Goal: Navigation & Orientation: Find specific page/section

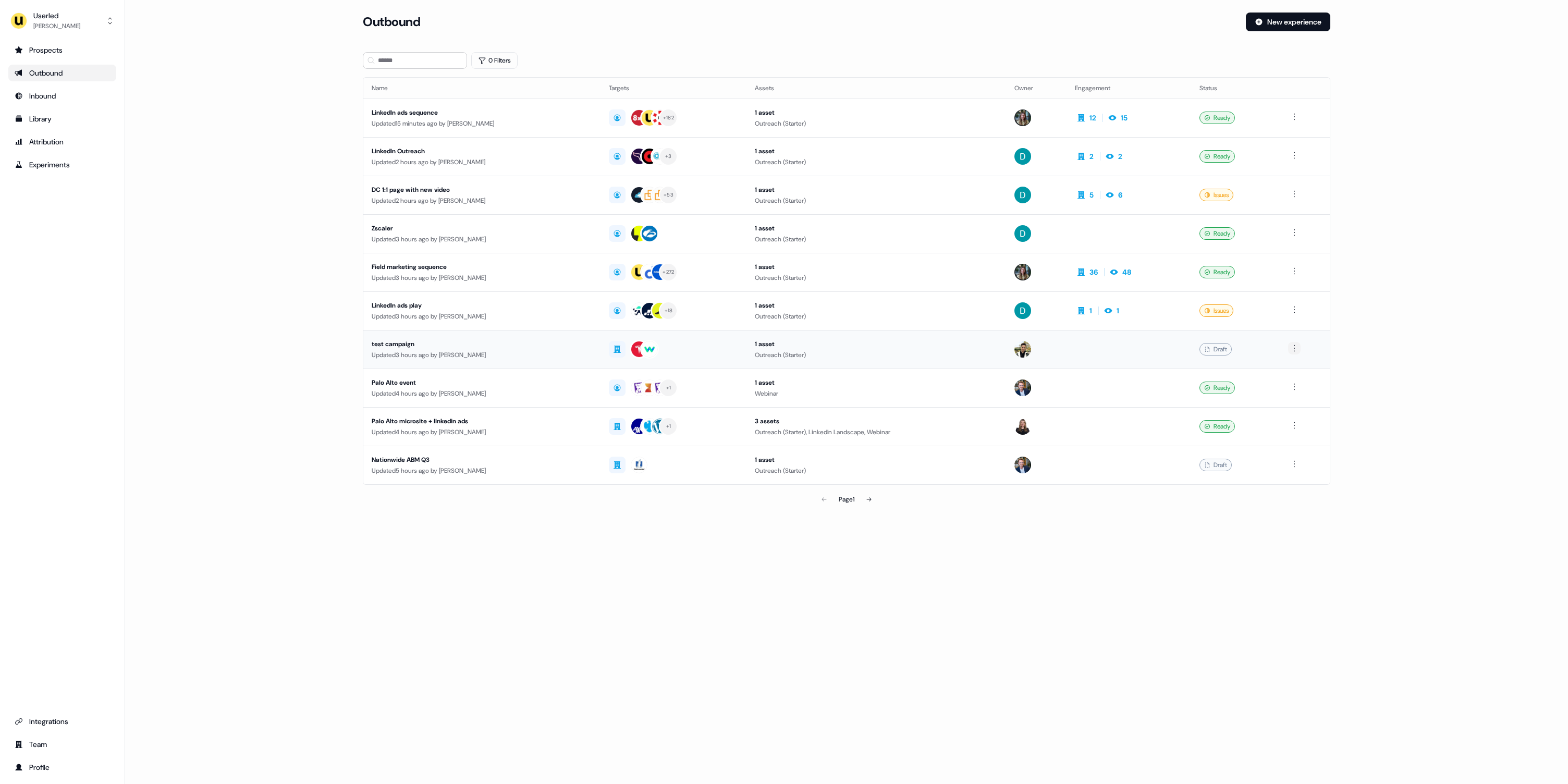
click at [1300, 351] on html "For the best experience switch devices to a bigger screen. Go to Userled.io Use…" at bounding box center [784, 392] width 1568 height 784
click at [1291, 383] on div "Delete" at bounding box center [1297, 383] width 61 height 16
click at [1299, 463] on html "For the best experience switch devices to a bigger screen. Go to Userled.io Use…" at bounding box center [784, 392] width 1568 height 784
click at [1294, 497] on div "Delete" at bounding box center [1297, 499] width 61 height 16
click at [42, 47] on div "Prospects" at bounding box center [62, 50] width 95 height 10
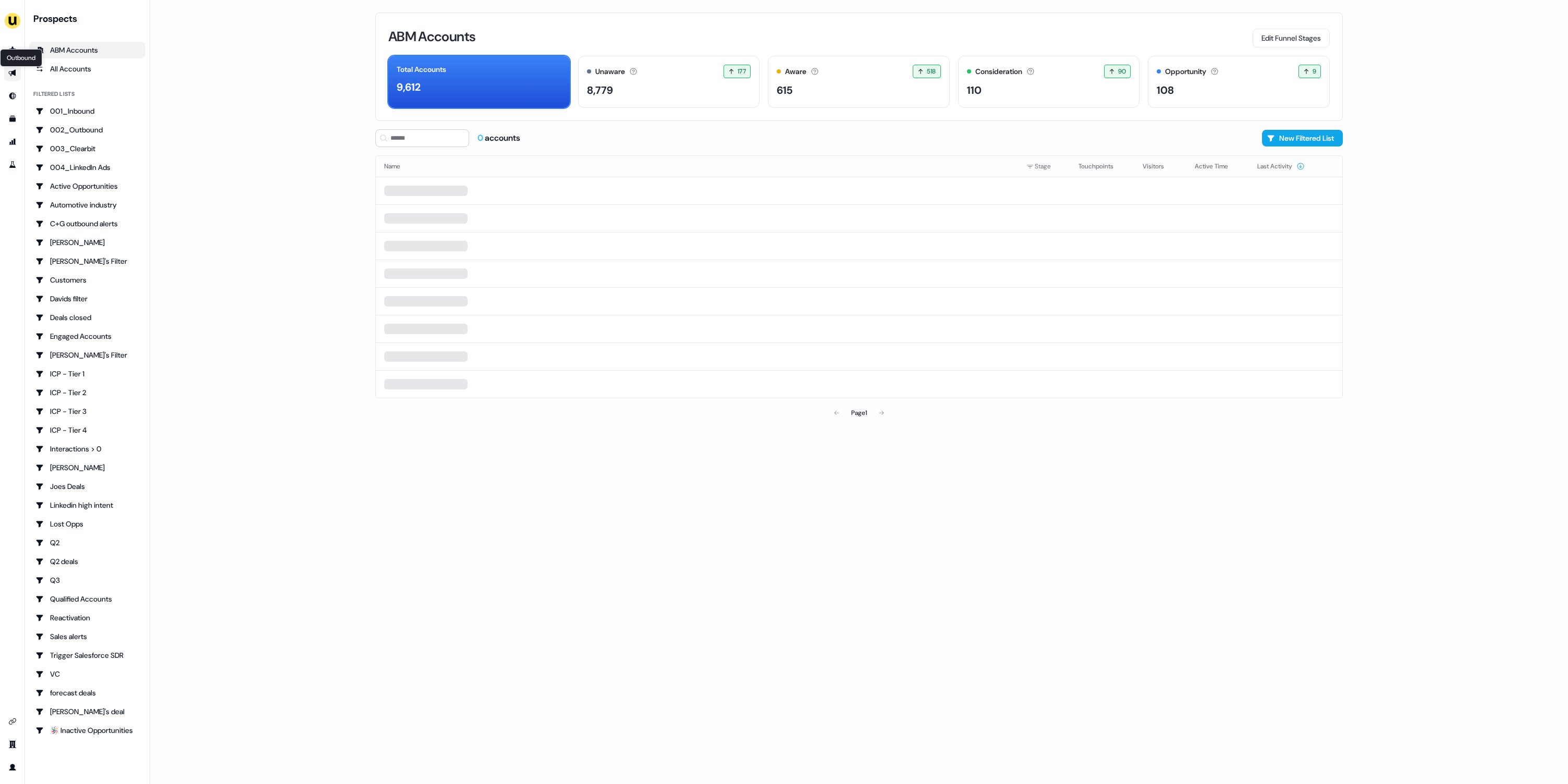
click at [12, 73] on icon "Go to outbound experience" at bounding box center [12, 73] width 7 height 7
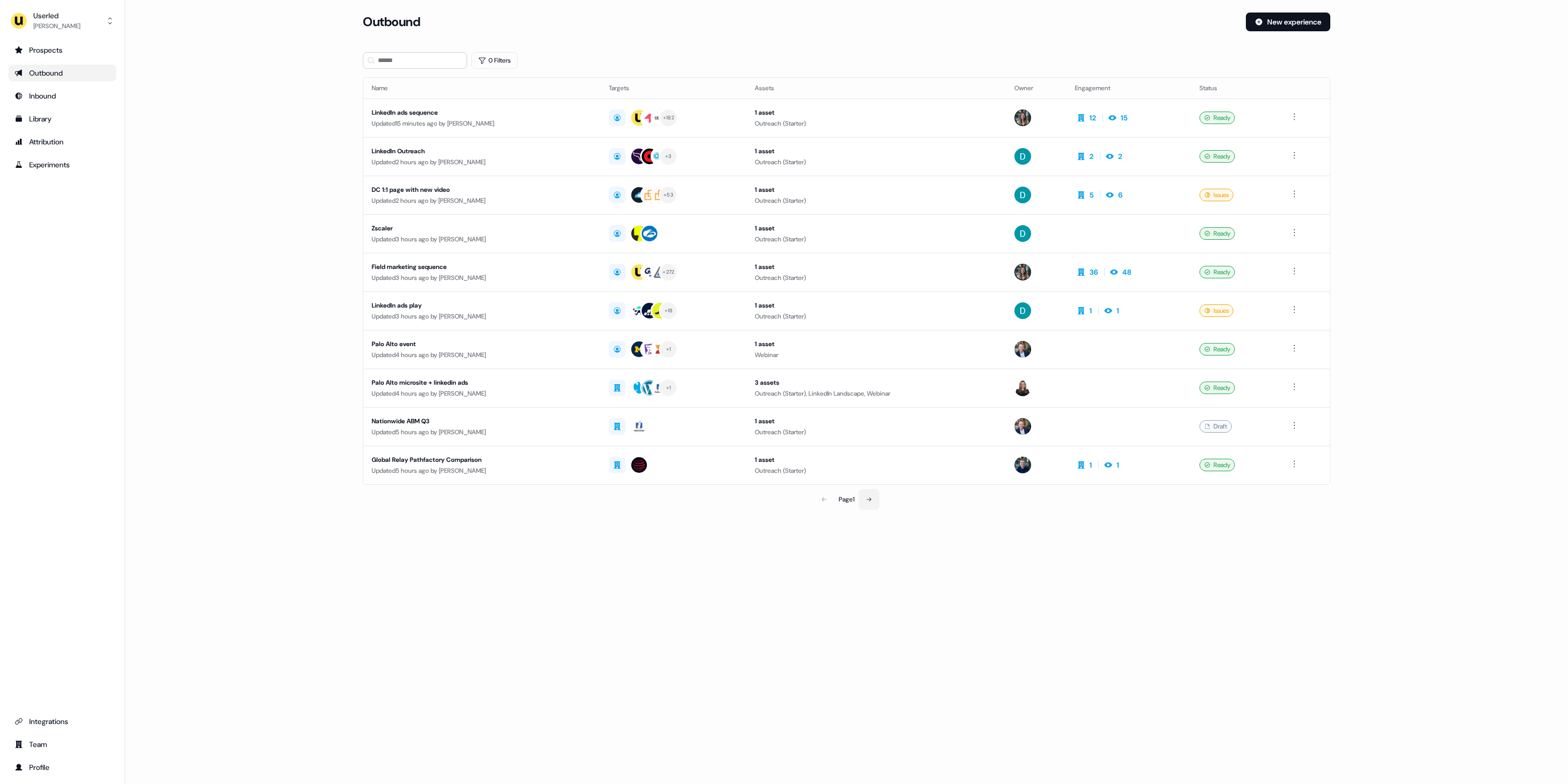
click at [873, 504] on button at bounding box center [869, 499] width 21 height 21
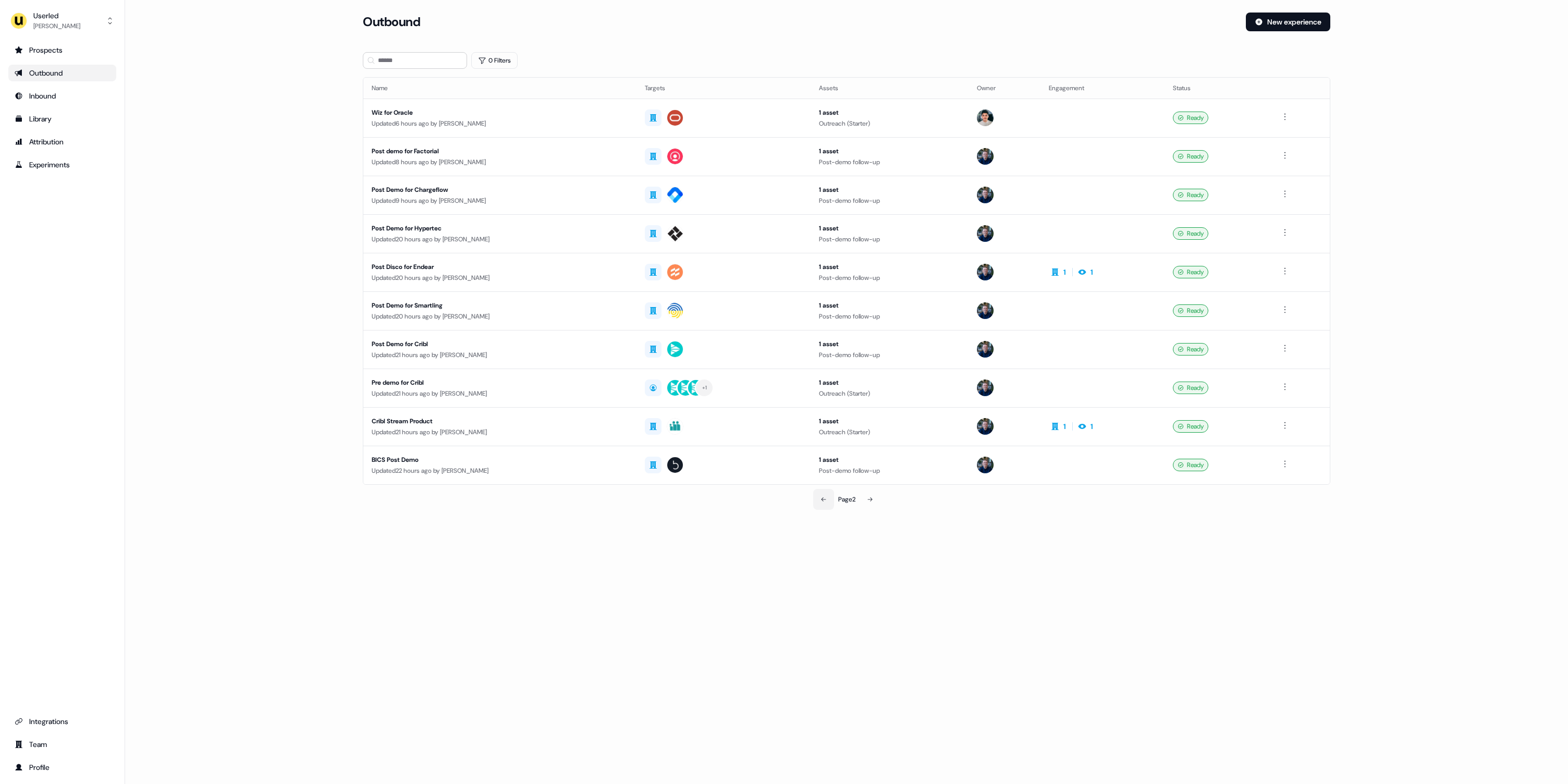
click at [824, 498] on icon at bounding box center [823, 498] width 6 height 6
